Goal: Navigation & Orientation: Find specific page/section

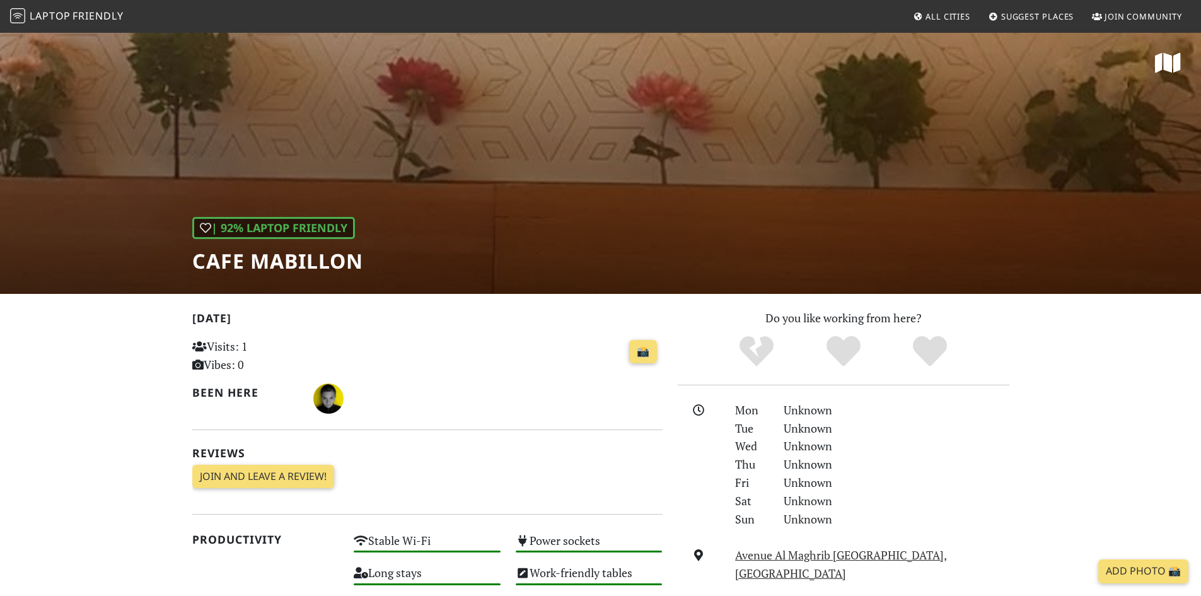
click at [101, 20] on span "Friendly" at bounding box center [97, 16] width 50 height 14
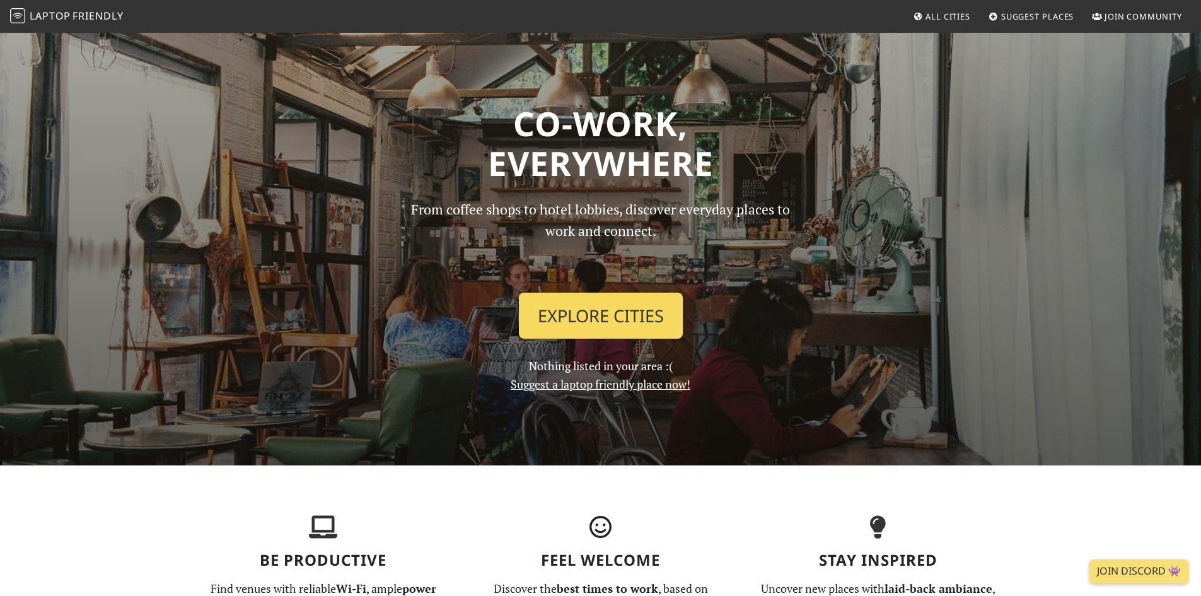
click at [616, 302] on link "Explore Cities" at bounding box center [601, 315] width 164 height 47
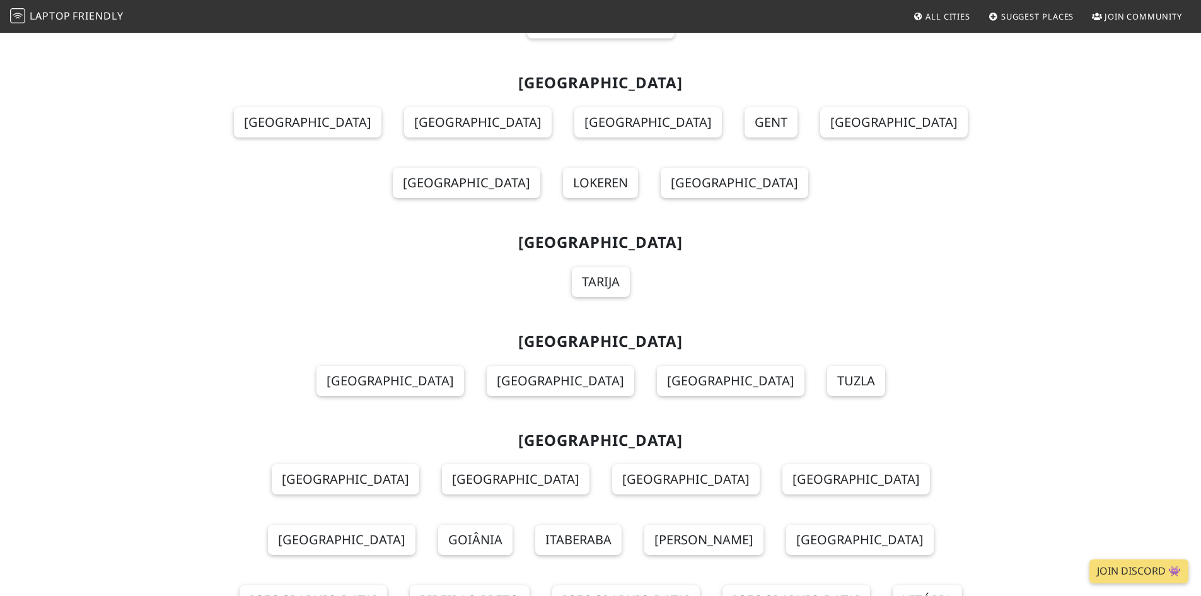
scroll to position [8096, 0]
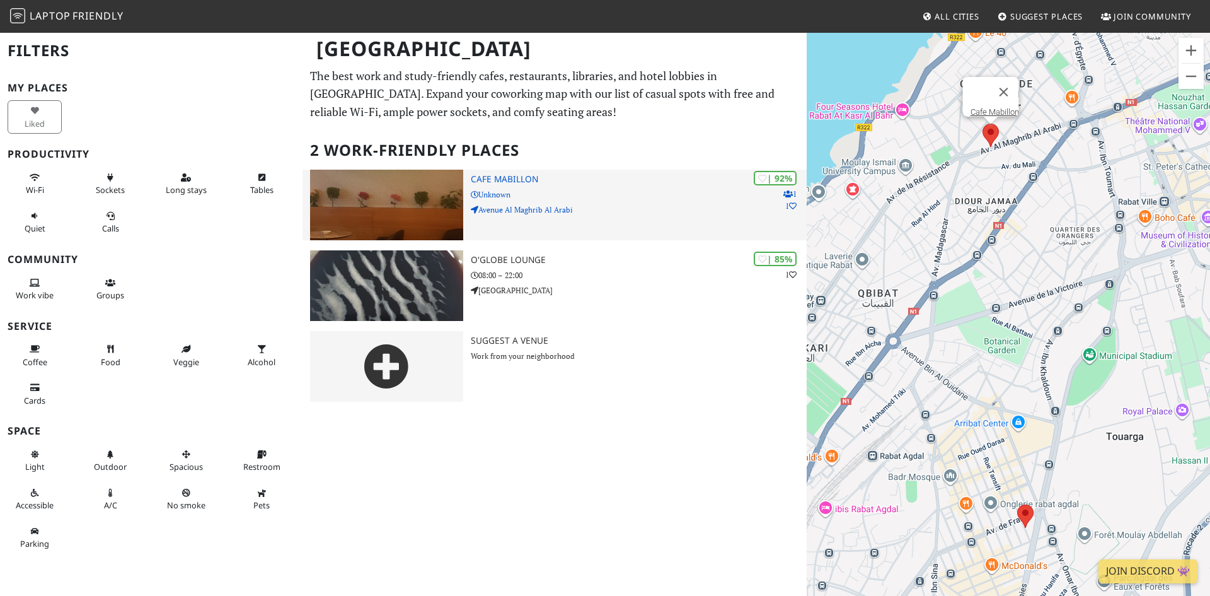
click at [373, 195] on img at bounding box center [386, 205] width 153 height 71
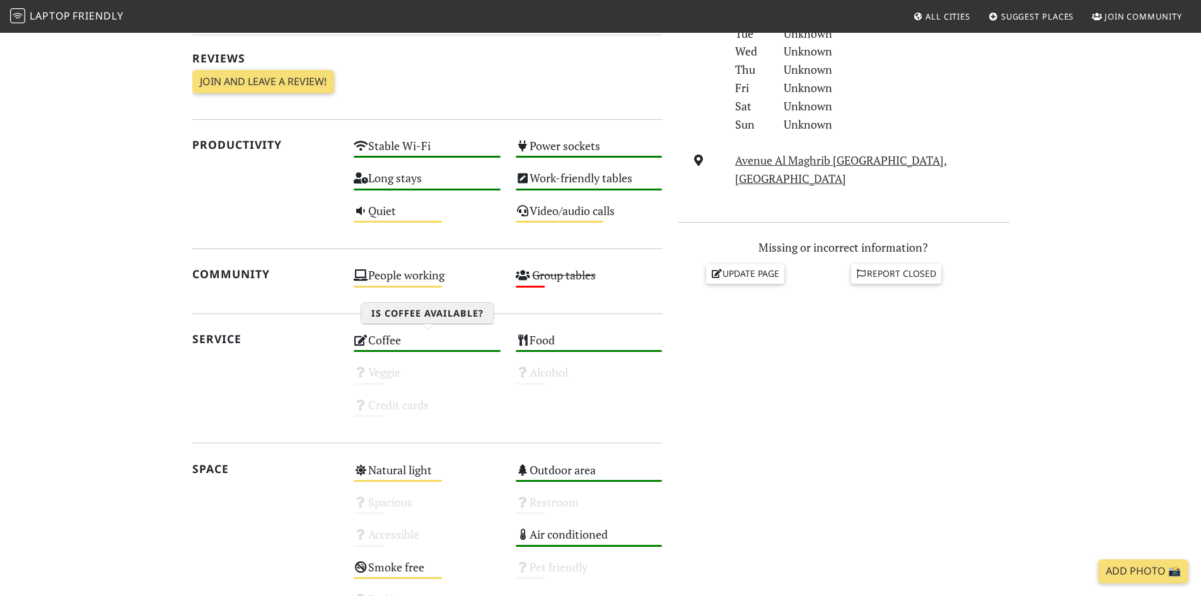
scroll to position [394, 0]
click at [770, 163] on link "Avenue Al Maghrib [GEOGRAPHIC_DATA], [GEOGRAPHIC_DATA]" at bounding box center [841, 169] width 212 height 33
